Goal: Entertainment & Leisure: Browse casually

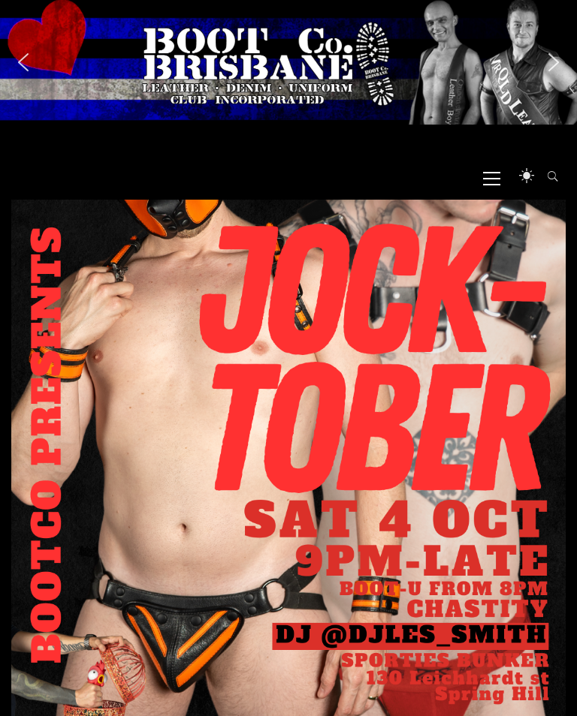
click at [495, 189] on span "Primary Menu" at bounding box center [491, 178] width 17 height 34
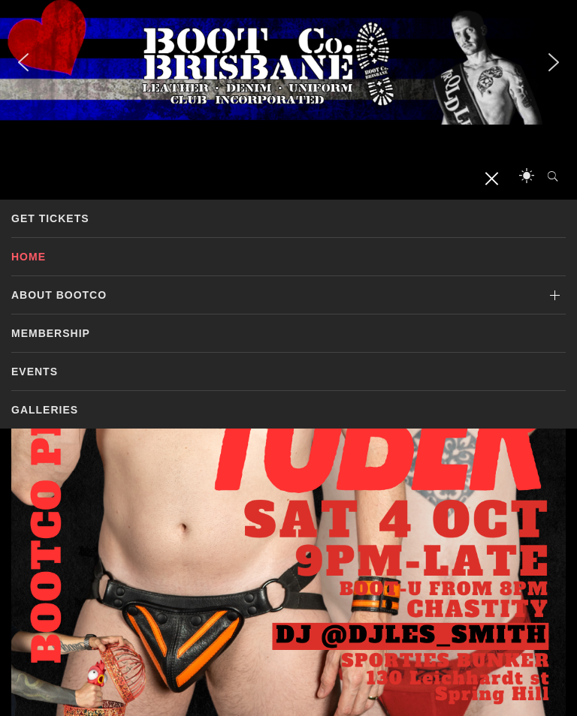
click at [53, 402] on link "Galleries" at bounding box center [288, 410] width 554 height 38
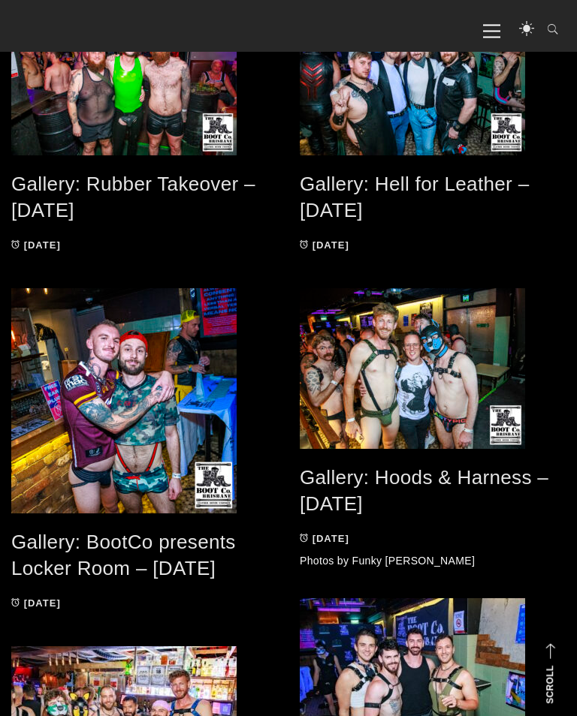
scroll to position [554, 0]
click at [90, 563] on link "Gallery: BootCo presents Locker Room – [DATE]" at bounding box center [123, 555] width 225 height 49
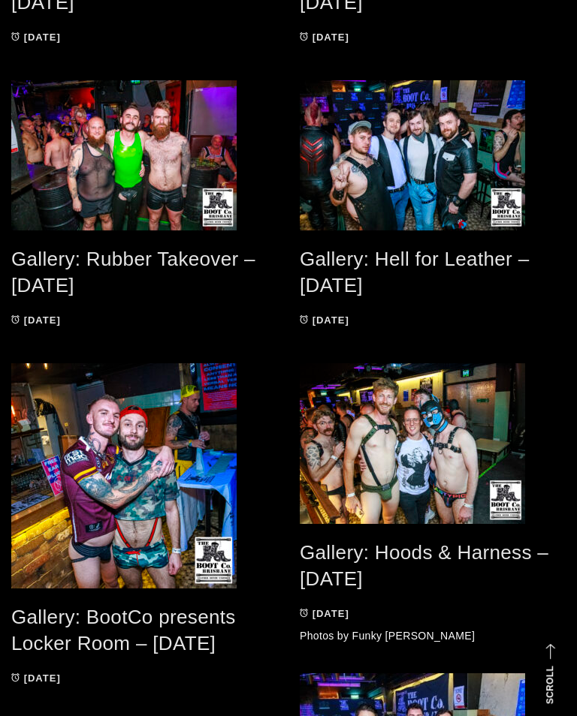
scroll to position [578, 0]
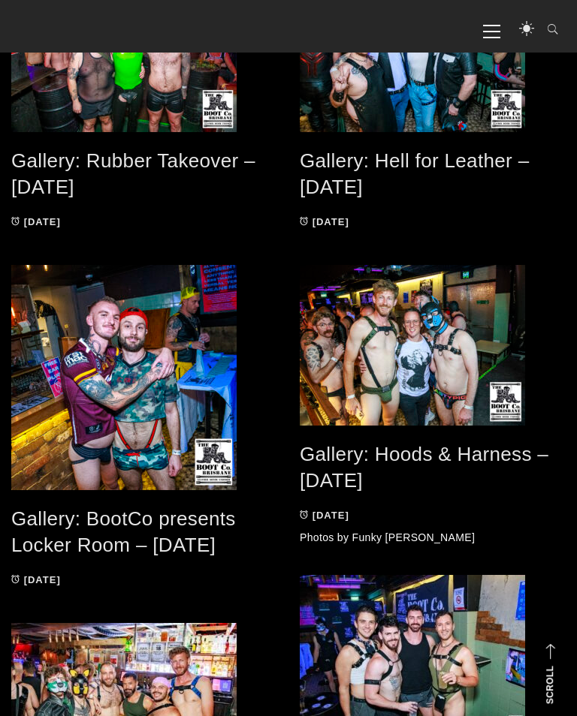
click at [354, 169] on link "Gallery: Hell for Leather – Jun 2025" at bounding box center [414, 173] width 229 height 49
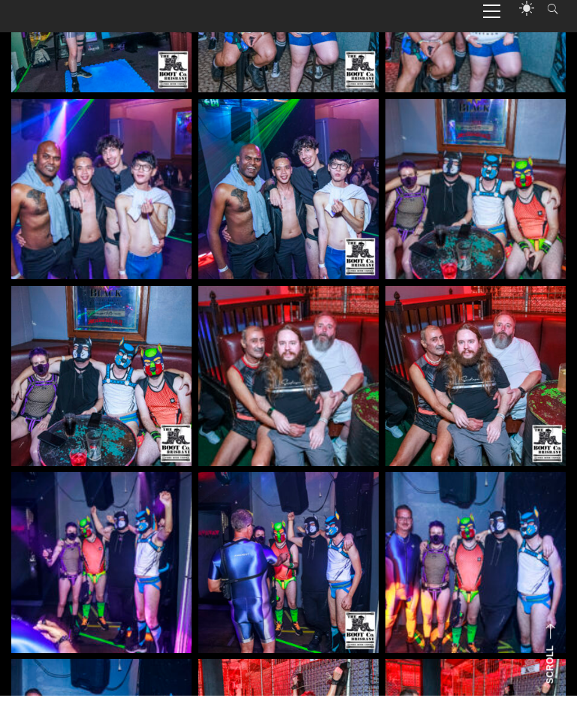
scroll to position [2381, 0]
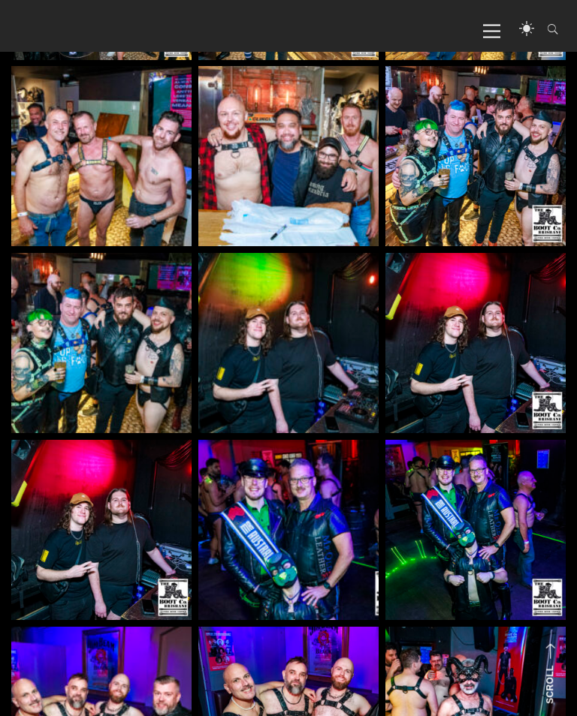
scroll to position [1560, 0]
